Goal: Browse casually: Explore the website without a specific task or goal

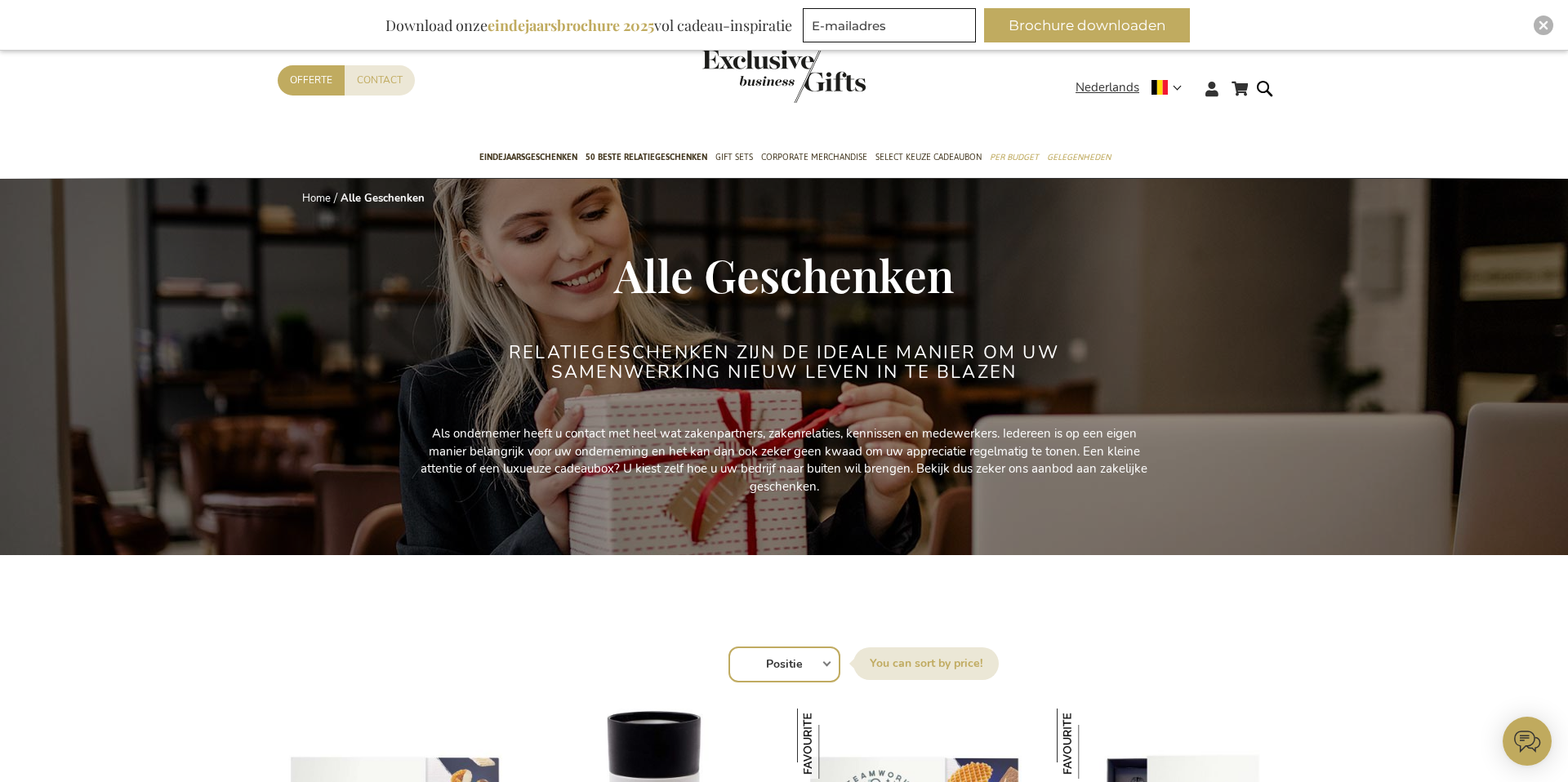
click at [773, 657] on select "Positie Best Sellers Meest bekeken Nieuw Biggest Saving Price: low to high Pric…" at bounding box center [784, 664] width 112 height 36
select select "new"
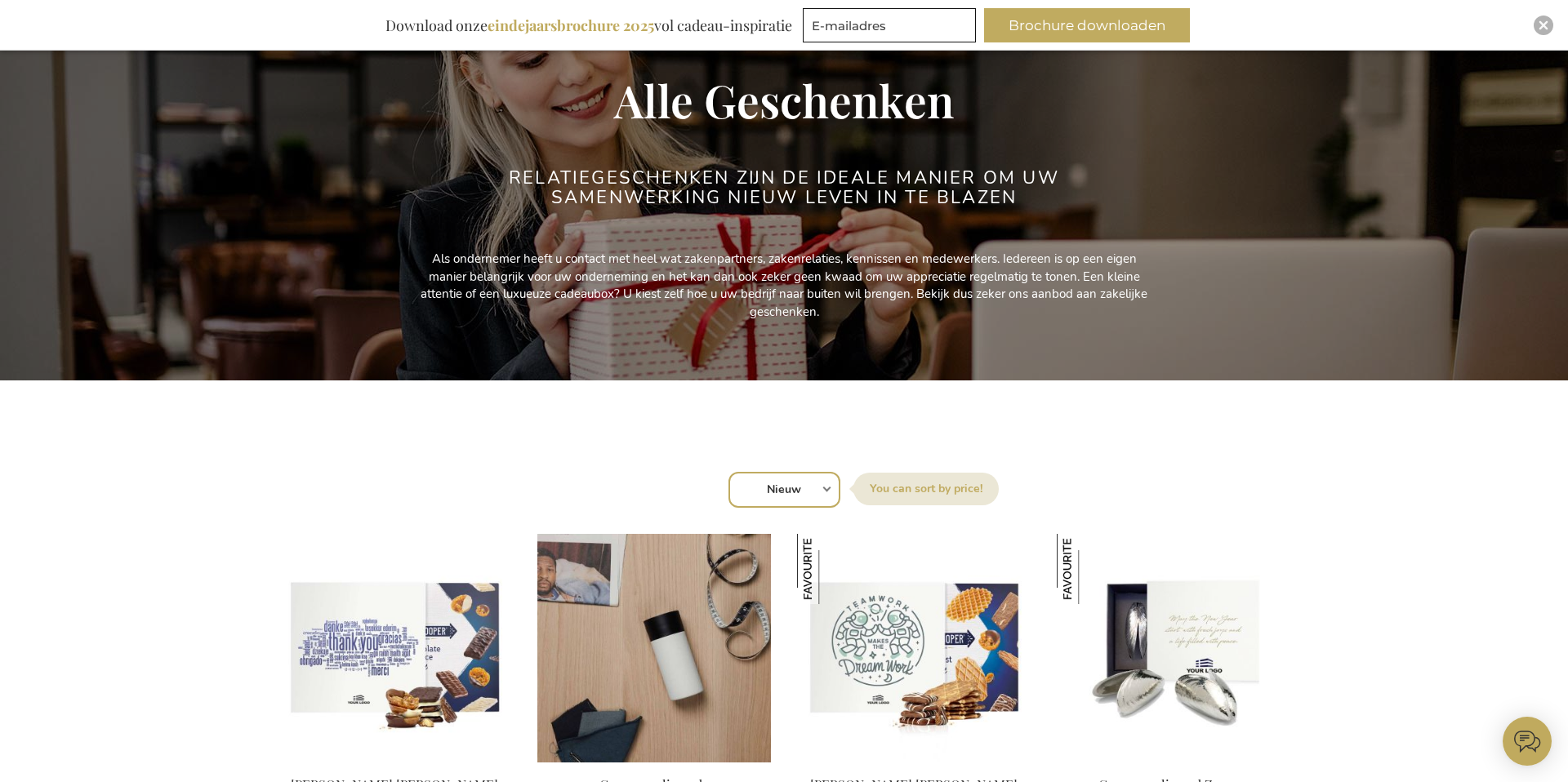
scroll to position [333, 0]
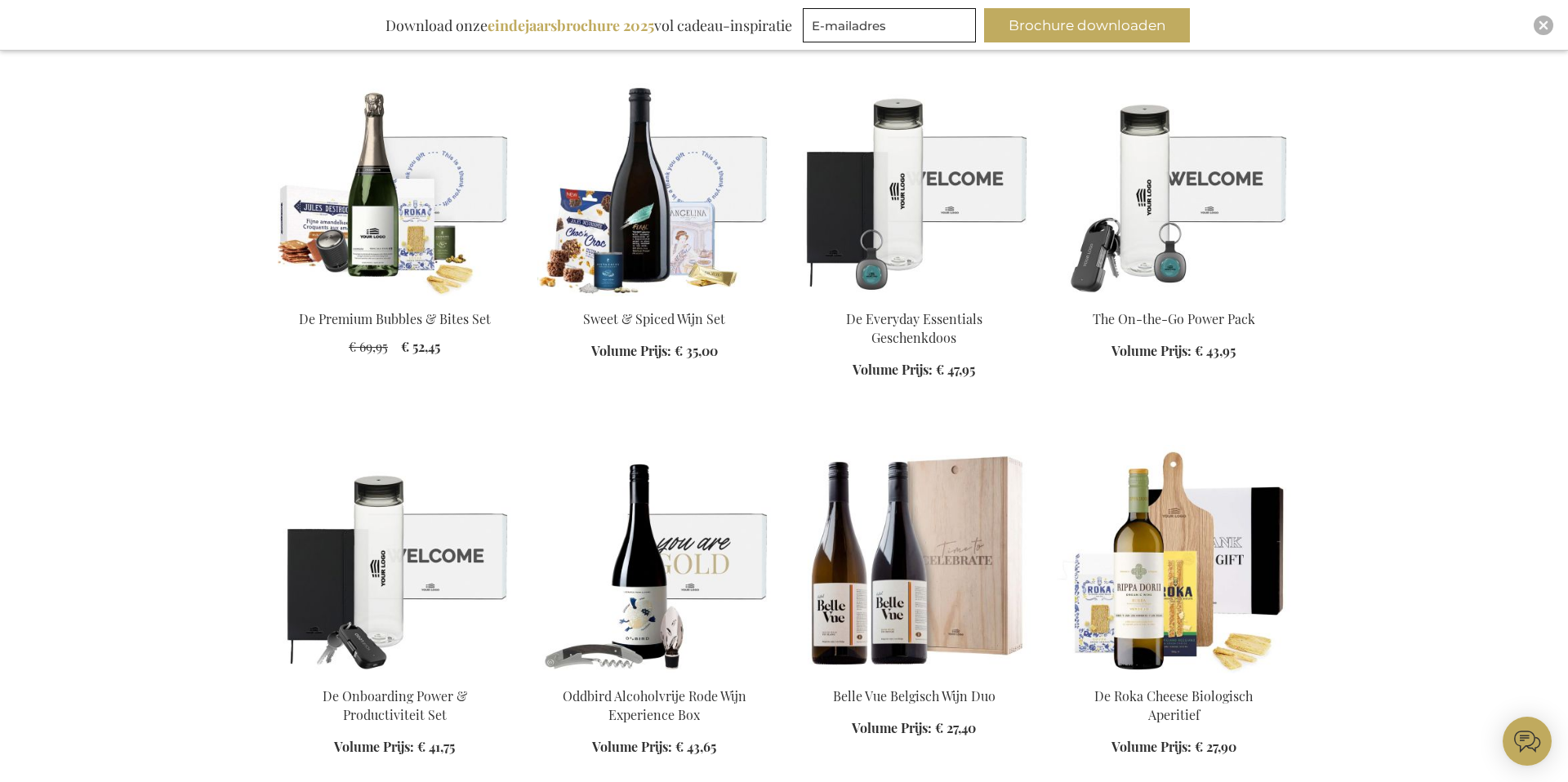
scroll to position [645, 0]
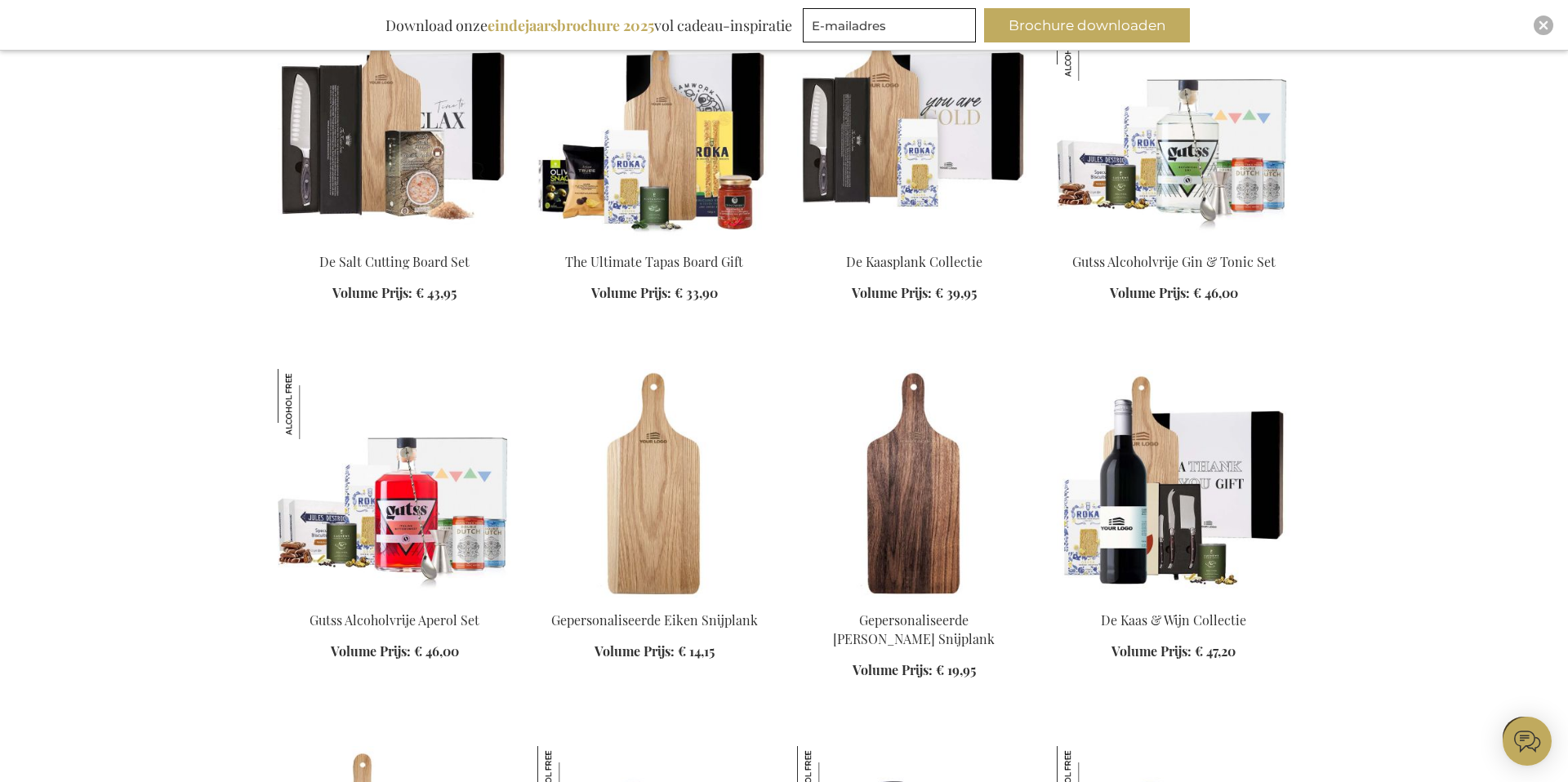
scroll to position [2069, 0]
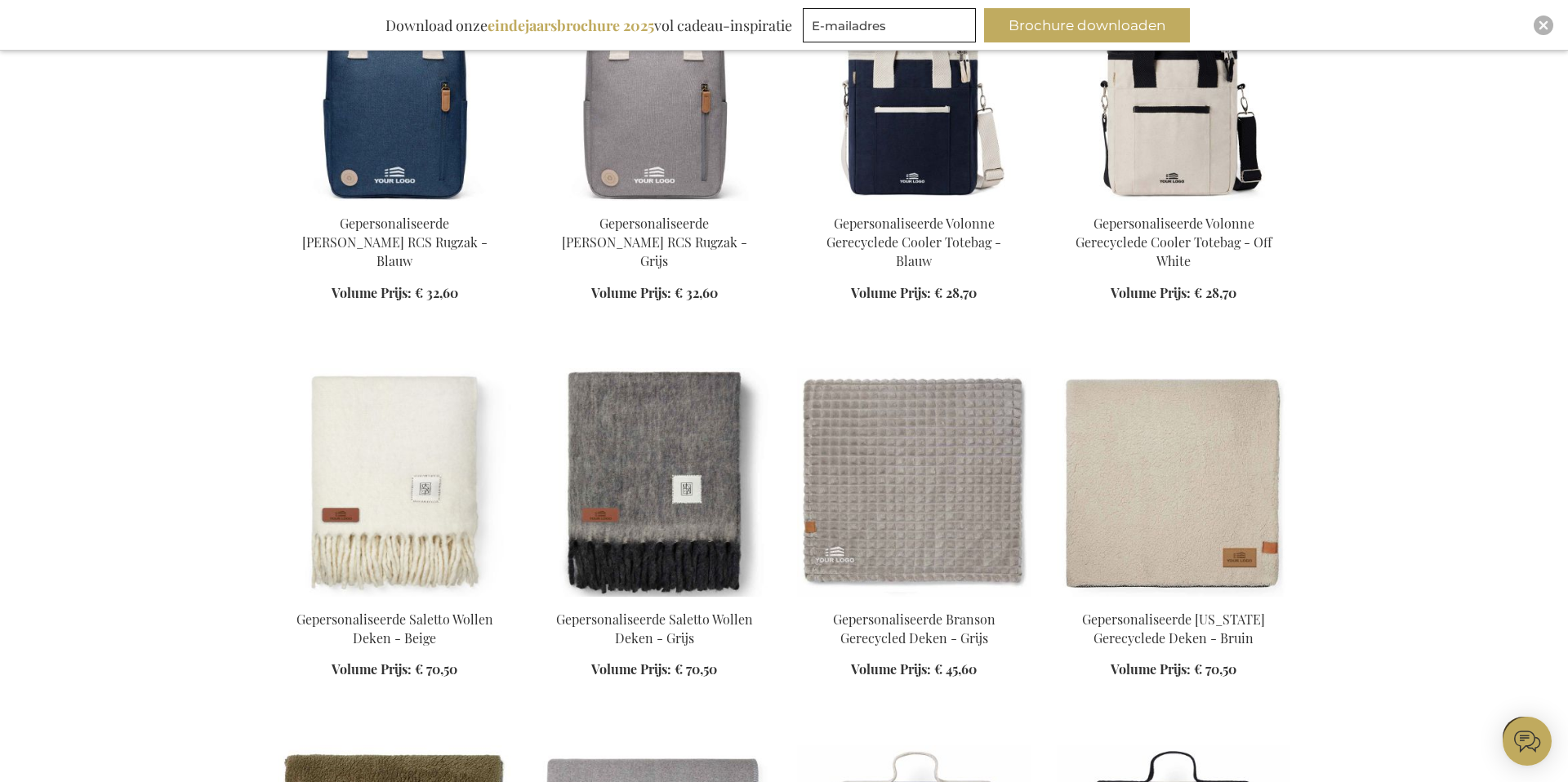
scroll to position [3755, 0]
